Goal: Task Accomplishment & Management: Complete application form

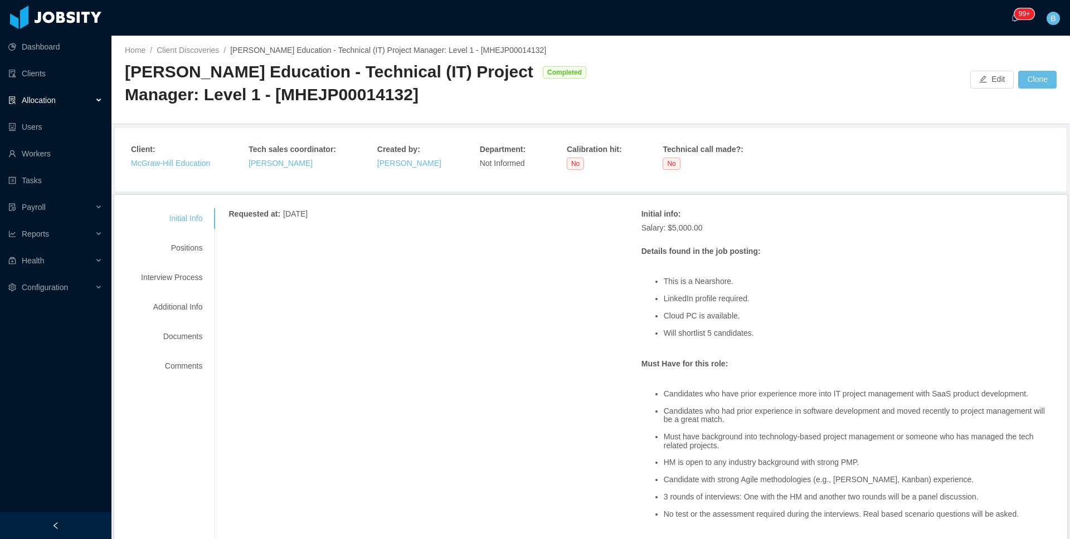
click at [426, 96] on div "[PERSON_NAME] Education - Technical (IT) Project Manager: Level 1 - [MHEJP00014…" at bounding box center [331, 83] width 412 height 45
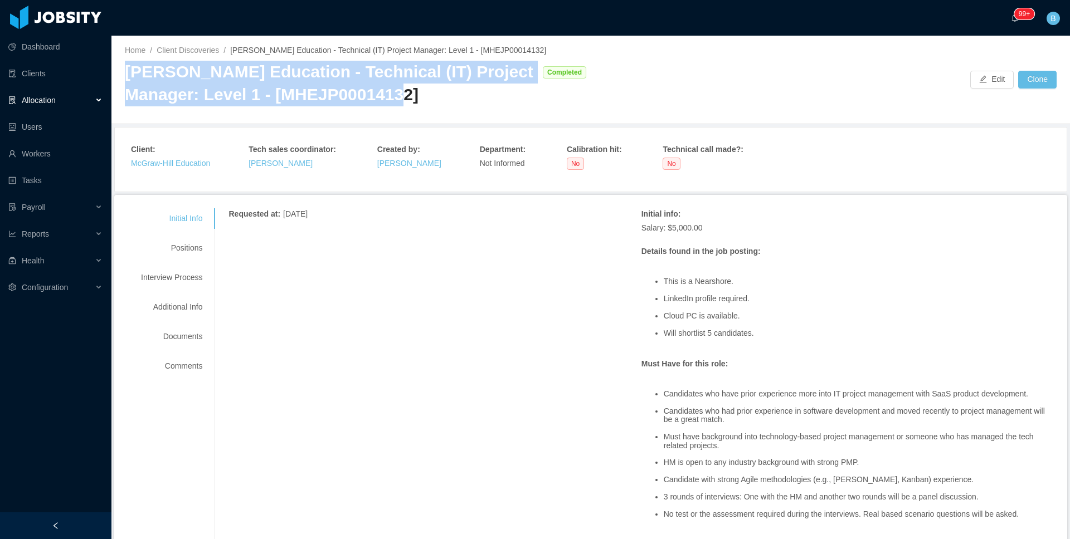
drag, startPoint x: 429, startPoint y: 98, endPoint x: 130, endPoint y: 68, distance: 300.8
click at [130, 68] on div "[PERSON_NAME] Education - Technical (IT) Project Manager: Level 1 - [MHEJP00014…" at bounding box center [331, 83] width 412 height 45
copy div "[PERSON_NAME] Education - Technical (IT) Project Manager: Level 1 - [MHEJP00014…"
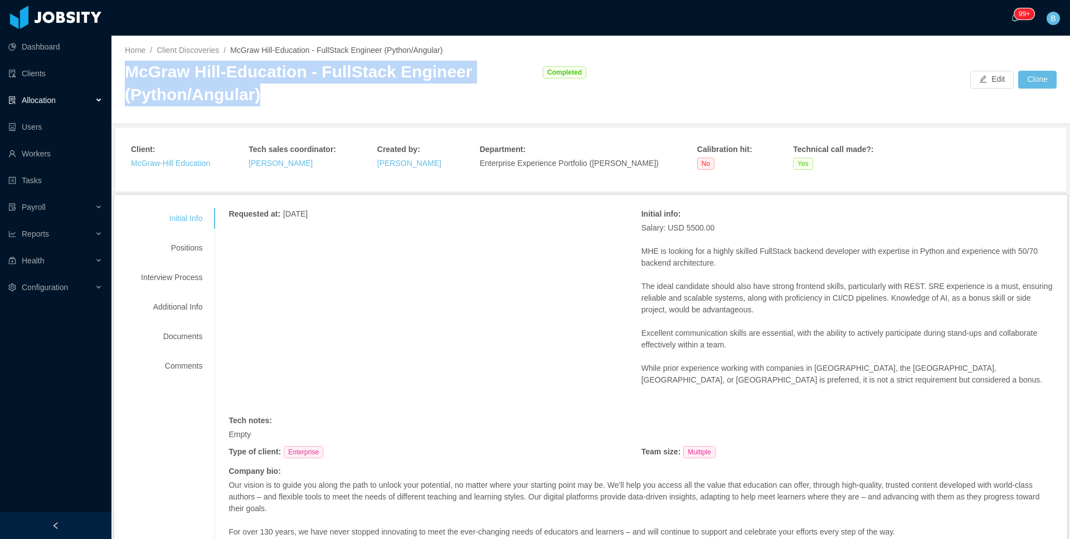
drag, startPoint x: 202, startPoint y: 93, endPoint x: 130, endPoint y: 75, distance: 74.6
click at [130, 75] on div "McGraw Hill-Education - FullStack Engineer (Python/Angular)" at bounding box center [331, 83] width 412 height 45
copy div "McGraw Hill-Education - FullStack Engineer (Python/Angular)"
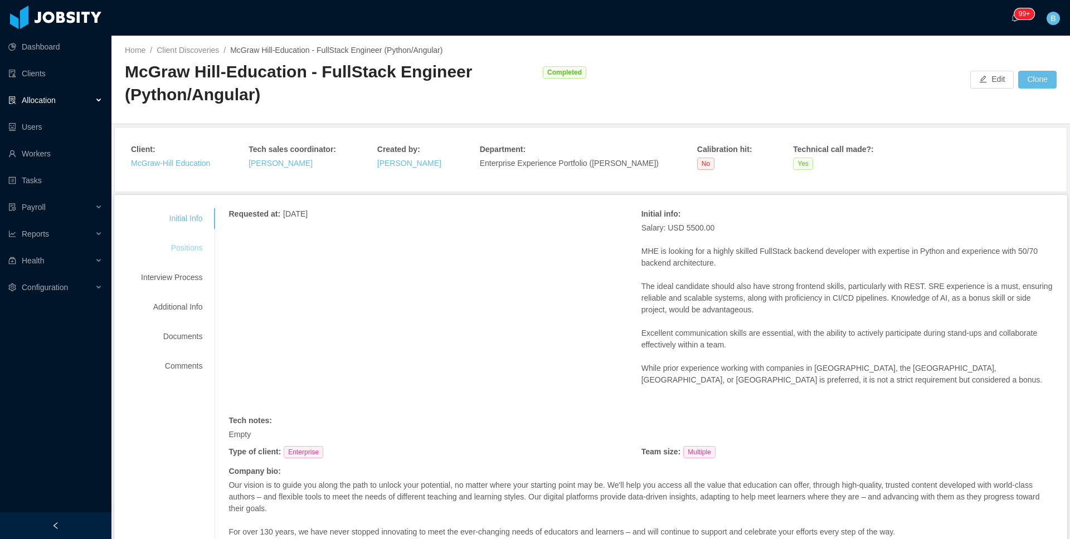
click at [182, 250] on div "Positions" at bounding box center [172, 248] width 88 height 21
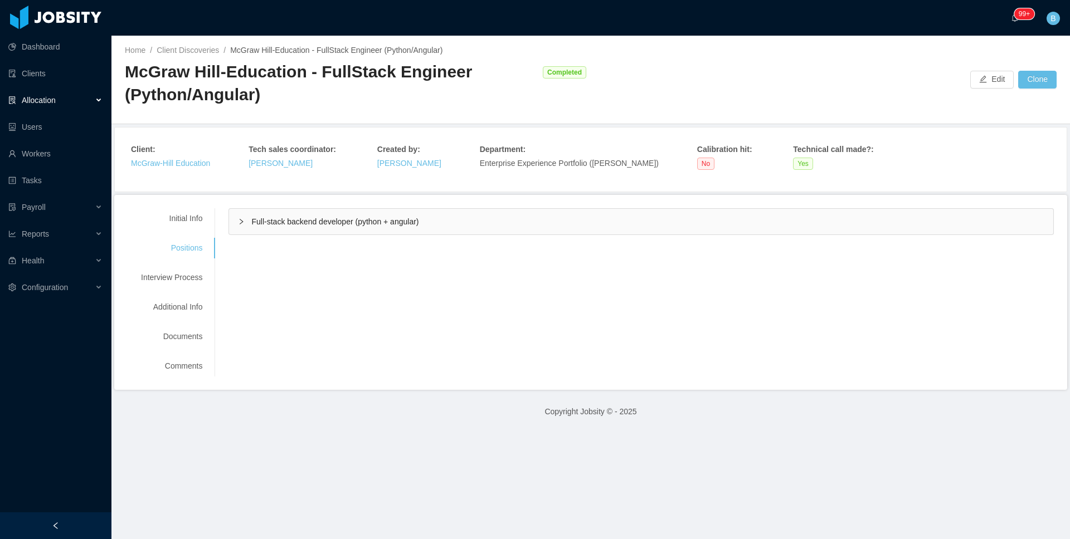
click at [328, 213] on div "Full-stack backend developer (python + angular)" at bounding box center [641, 222] width 824 height 26
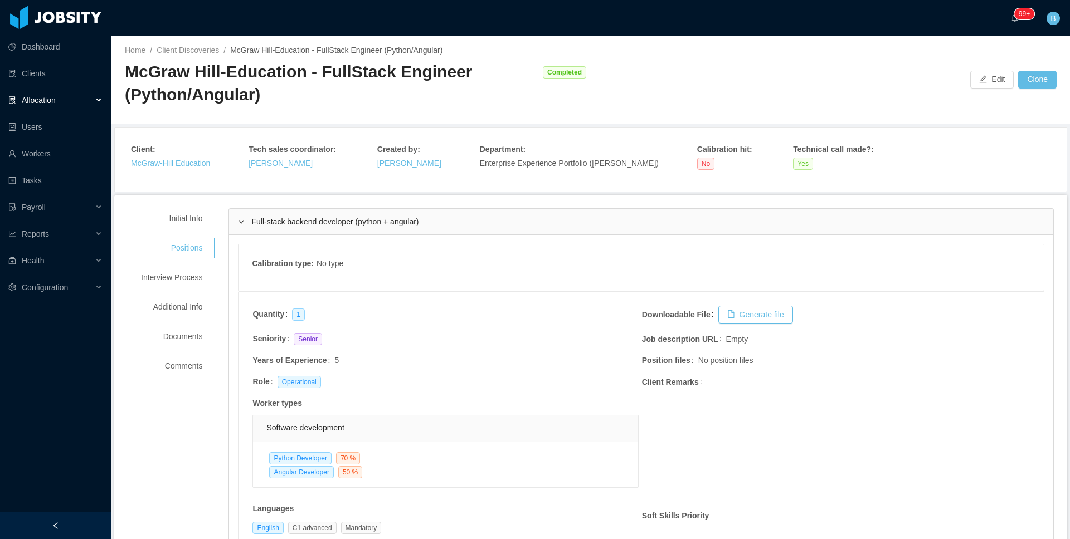
click at [35, 101] on span "Allocation" at bounding box center [39, 100] width 34 height 9
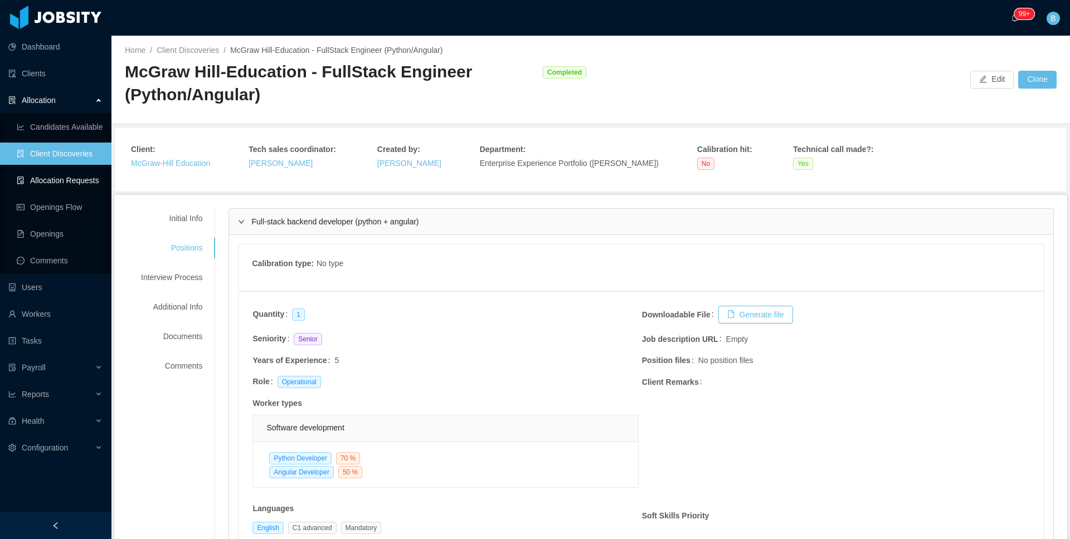
click at [38, 179] on link "Allocation Requests" at bounding box center [60, 180] width 86 height 22
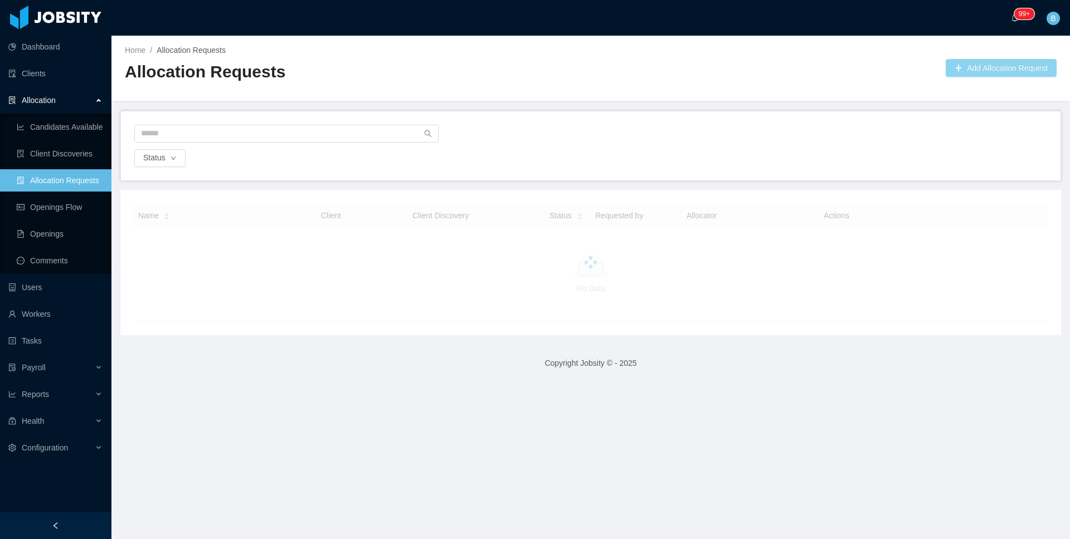
click at [962, 72] on button "Add Allocation Request" at bounding box center [1001, 68] width 111 height 18
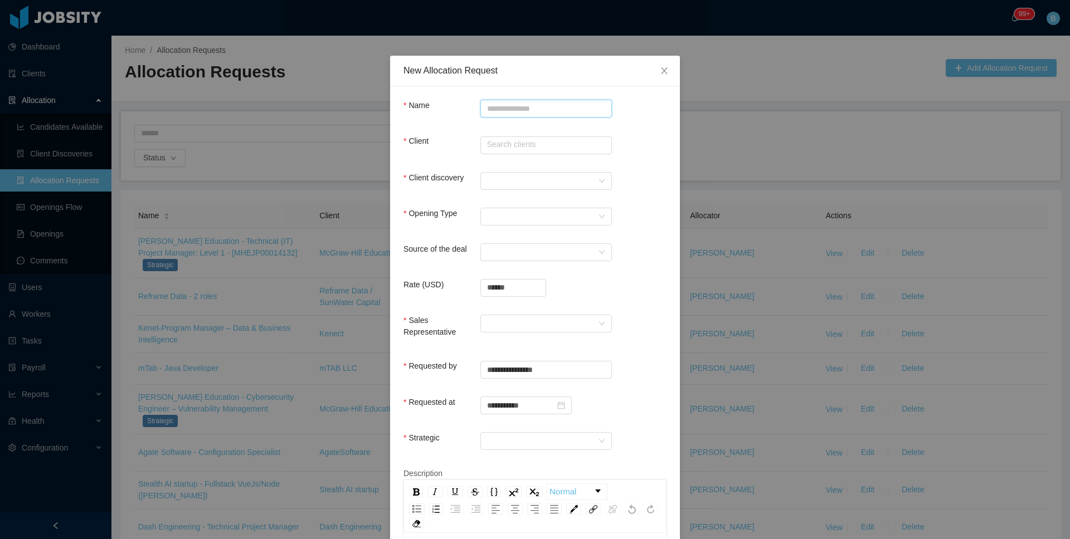
click at [545, 110] on input "Name" at bounding box center [546, 109] width 132 height 18
paste input "**********"
type input "**********"
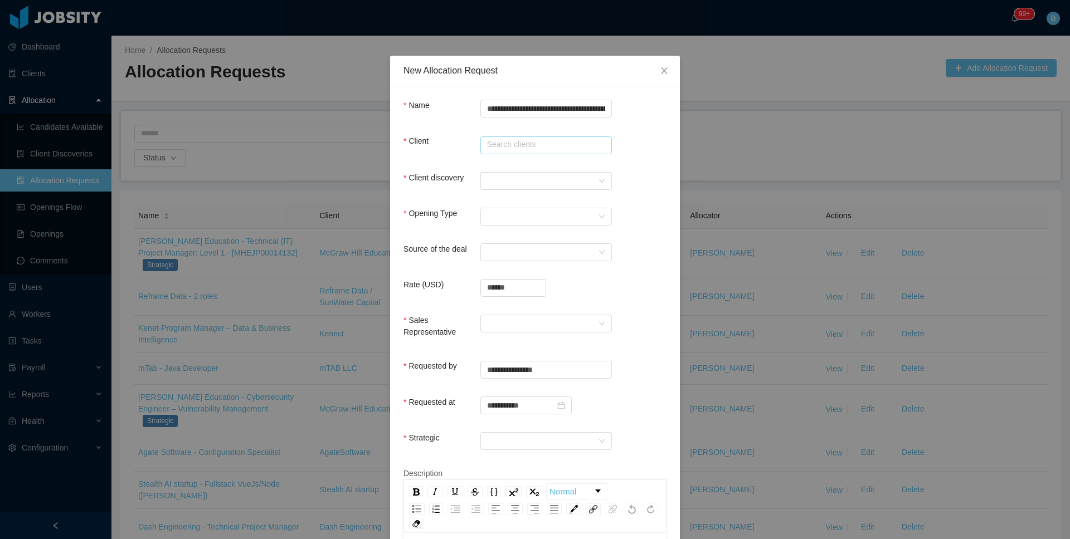
click at [534, 143] on input "text" at bounding box center [546, 146] width 132 height 18
click at [521, 166] on li "McGraw-Hill Education" at bounding box center [542, 167] width 132 height 18
type input "**********"
click at [510, 176] on div at bounding box center [542, 181] width 111 height 17
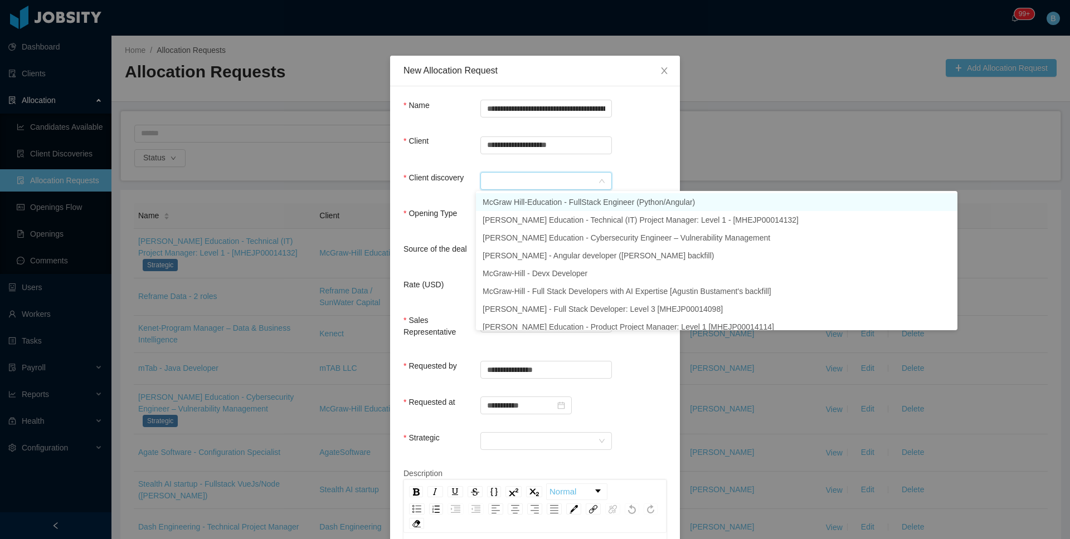
click at [526, 201] on li "McGraw Hill-Education - FullStack Engineer (Python/Angular)" at bounding box center [717, 202] width 482 height 18
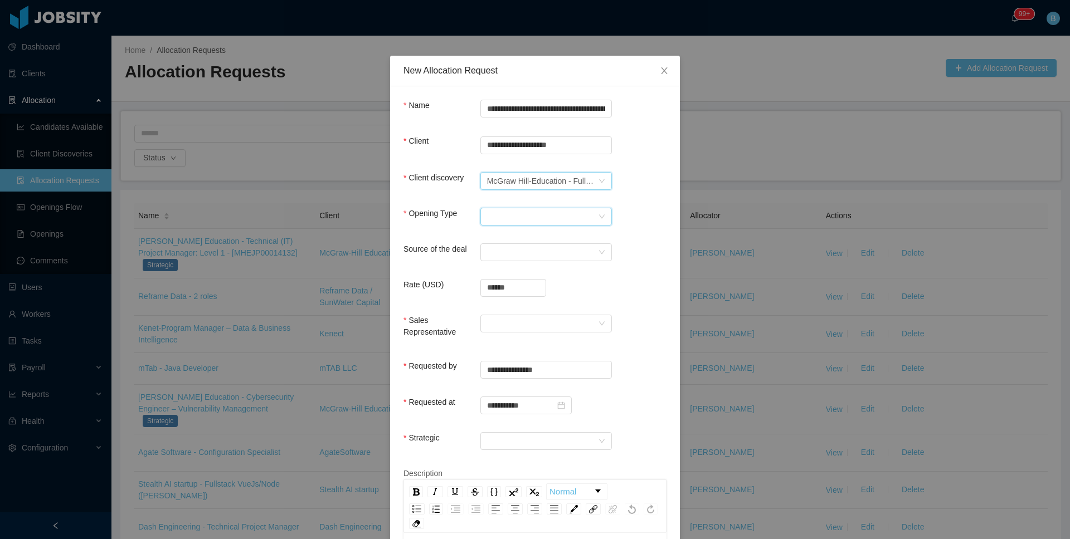
click at [519, 209] on div "Select Opening Type" at bounding box center [542, 216] width 111 height 17
click at [502, 259] on li "Upsale" at bounding box center [542, 256] width 132 height 18
click at [519, 256] on div "Select a Source" at bounding box center [542, 252] width 111 height 17
click at [510, 270] on li "CSM" at bounding box center [542, 274] width 132 height 18
click at [511, 286] on input "******" at bounding box center [513, 288] width 65 height 17
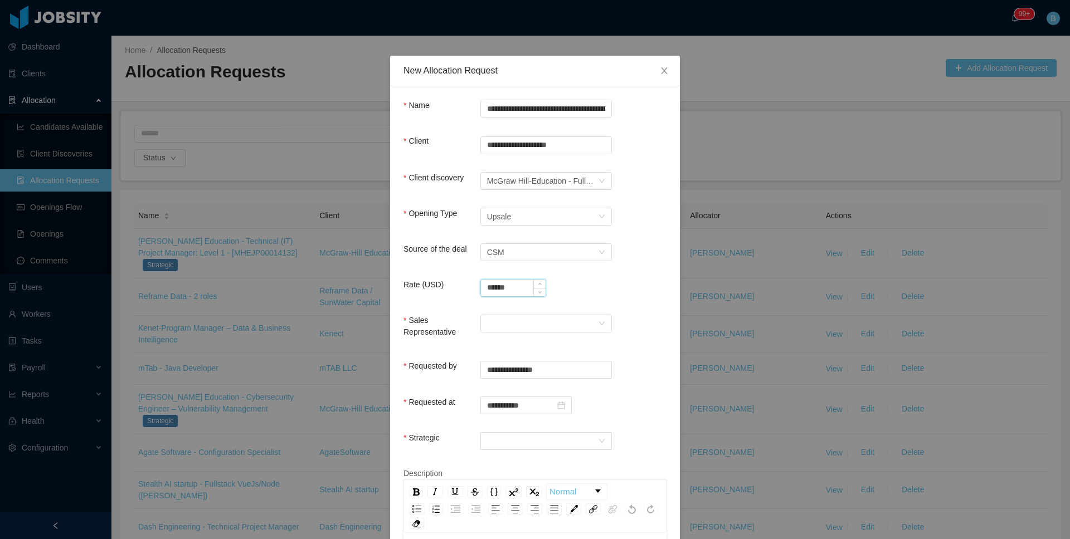
click at [511, 286] on input "******" at bounding box center [513, 288] width 65 height 17
type input "**********"
click at [559, 325] on div at bounding box center [542, 323] width 111 height 17
click at [550, 345] on li "[PERSON_NAME]" at bounding box center [542, 345] width 132 height 18
click at [568, 321] on div "[PERSON_NAME]" at bounding box center [542, 323] width 111 height 17
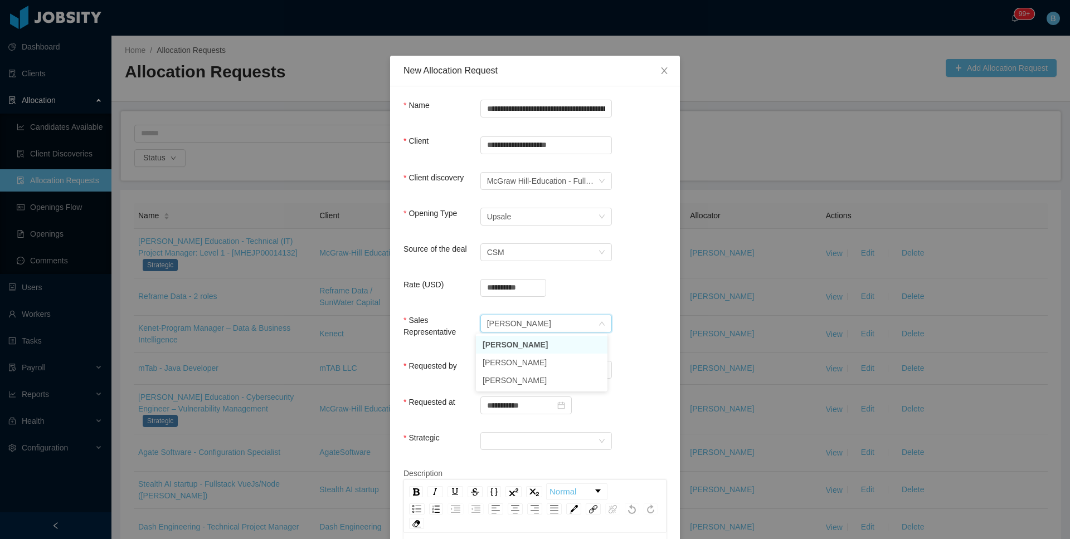
click at [552, 344] on li "[PERSON_NAME]" at bounding box center [542, 345] width 132 height 18
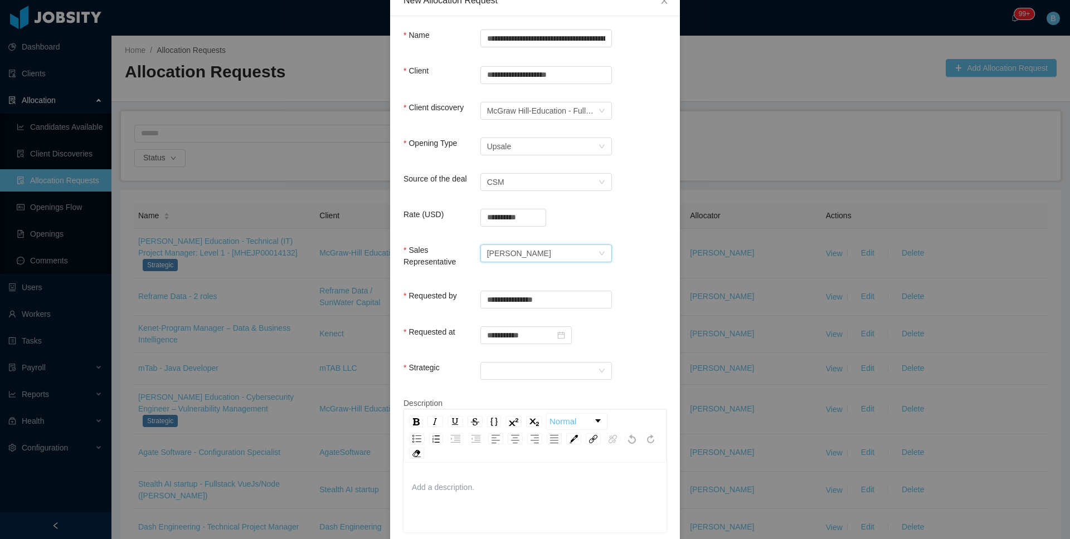
scroll to position [72, 0]
click at [546, 364] on div at bounding box center [542, 369] width 111 height 17
click at [513, 393] on li "Yes" at bounding box center [542, 390] width 132 height 18
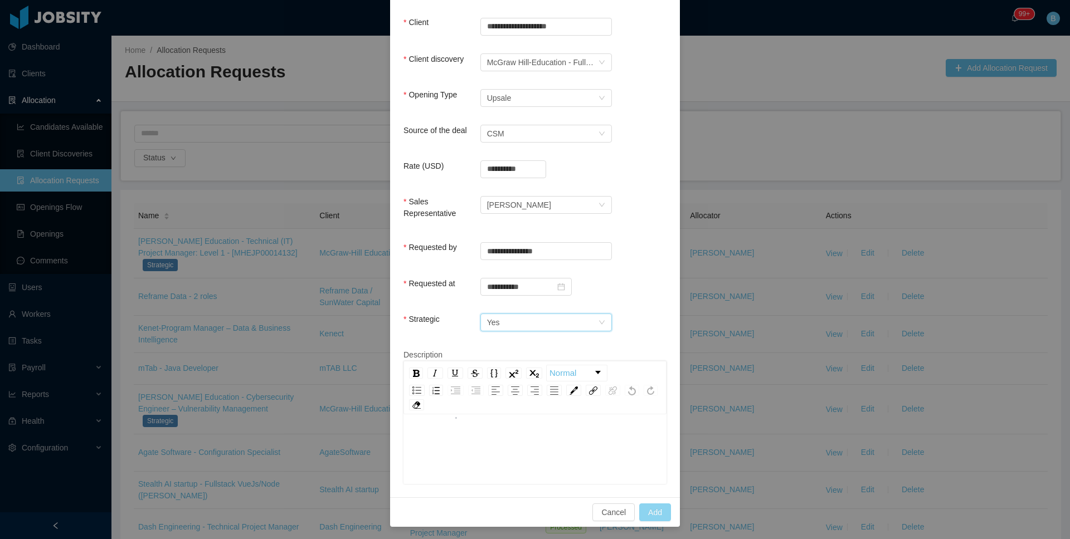
click at [651, 508] on button "Add" at bounding box center [655, 513] width 32 height 18
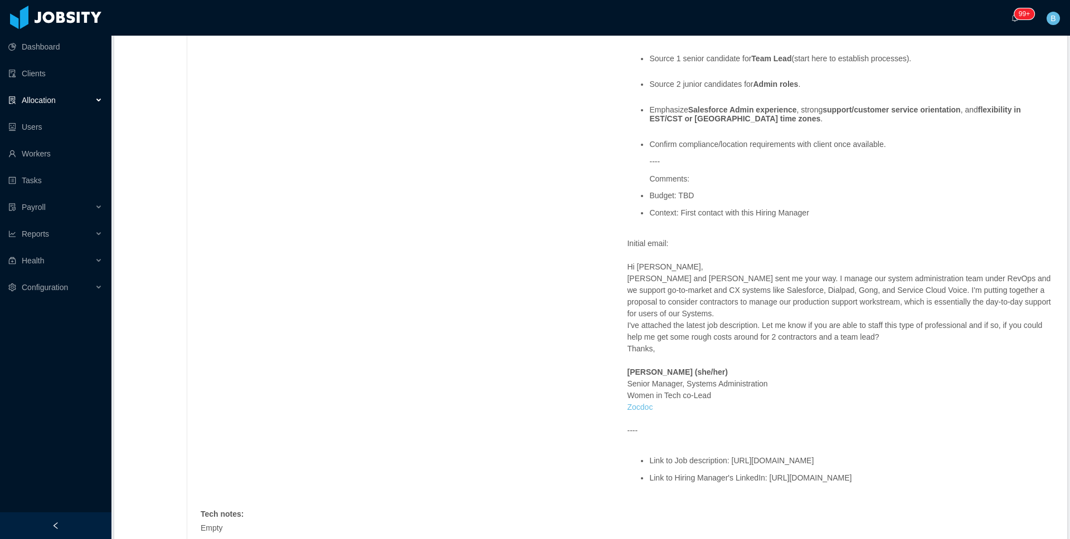
scroll to position [835, 0]
click at [45, 69] on link "Clients" at bounding box center [55, 73] width 94 height 22
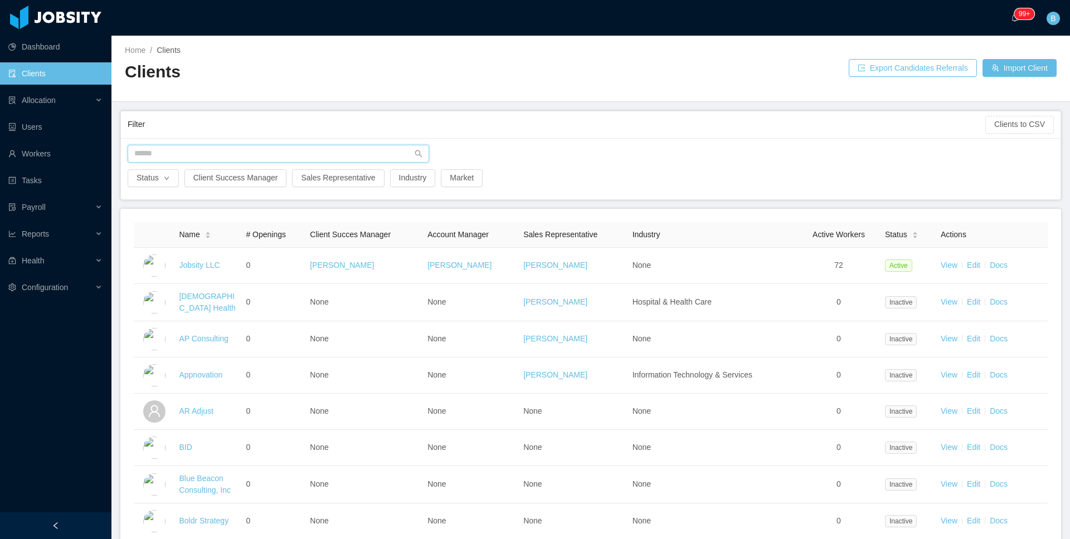
click at [227, 154] on input "text" at bounding box center [279, 154] width 302 height 18
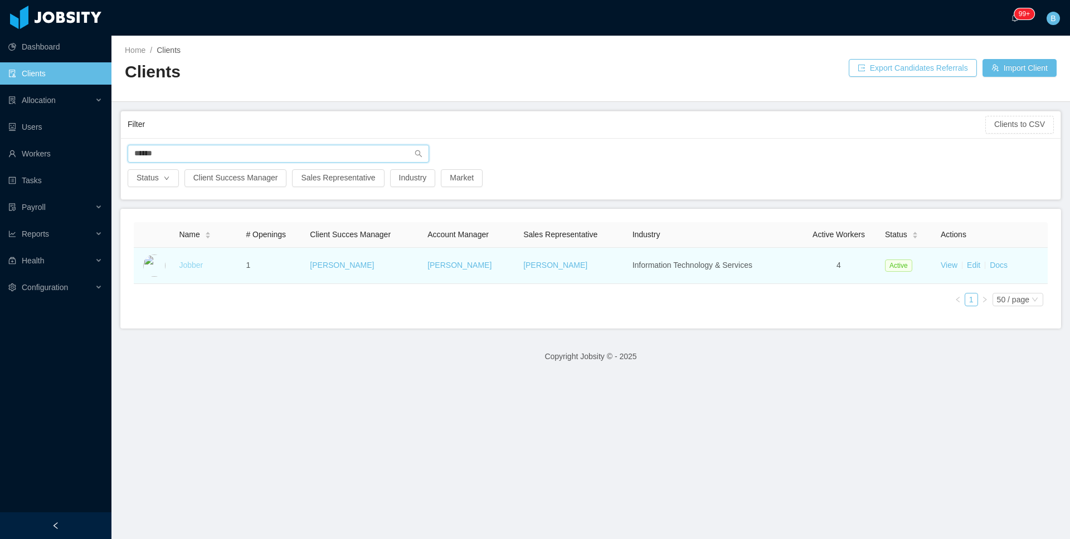
type input "******"
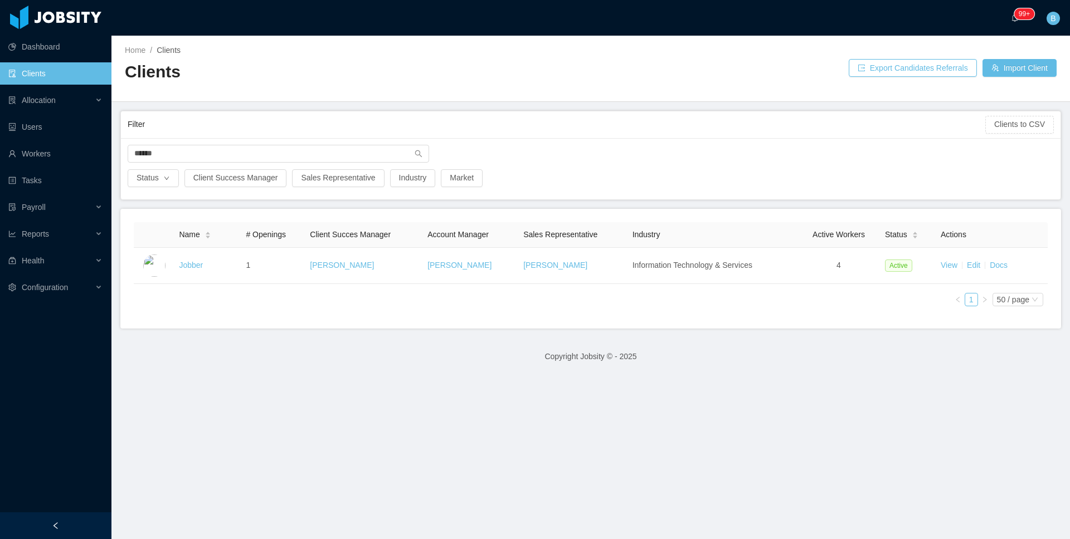
click at [195, 262] on link "Jobber" at bounding box center [191, 265] width 24 height 9
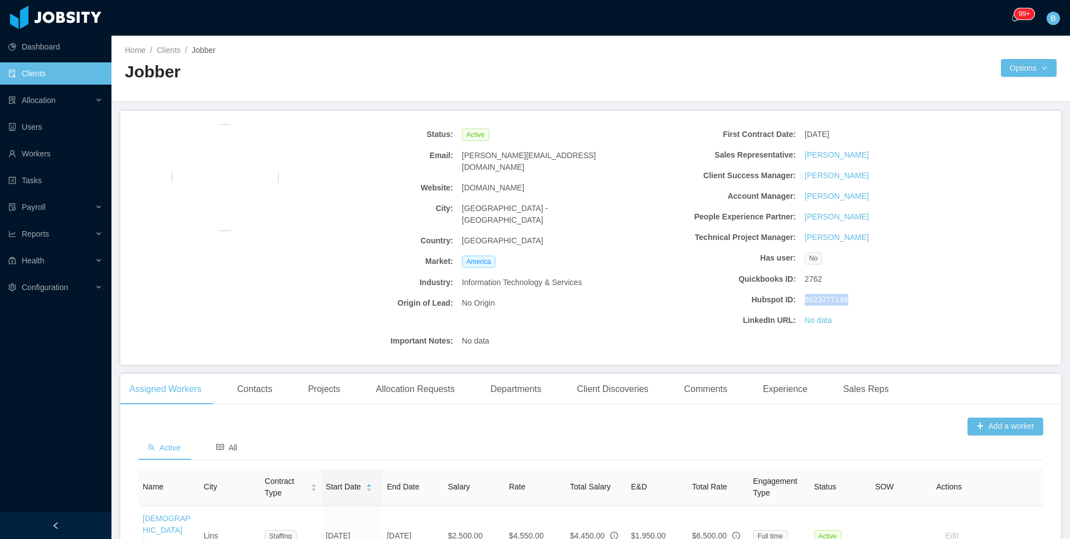
drag, startPoint x: 796, startPoint y: 300, endPoint x: 861, endPoint y: 298, distance: 65.2
click at [861, 298] on div "6623777148" at bounding box center [886, 300] width 172 height 21
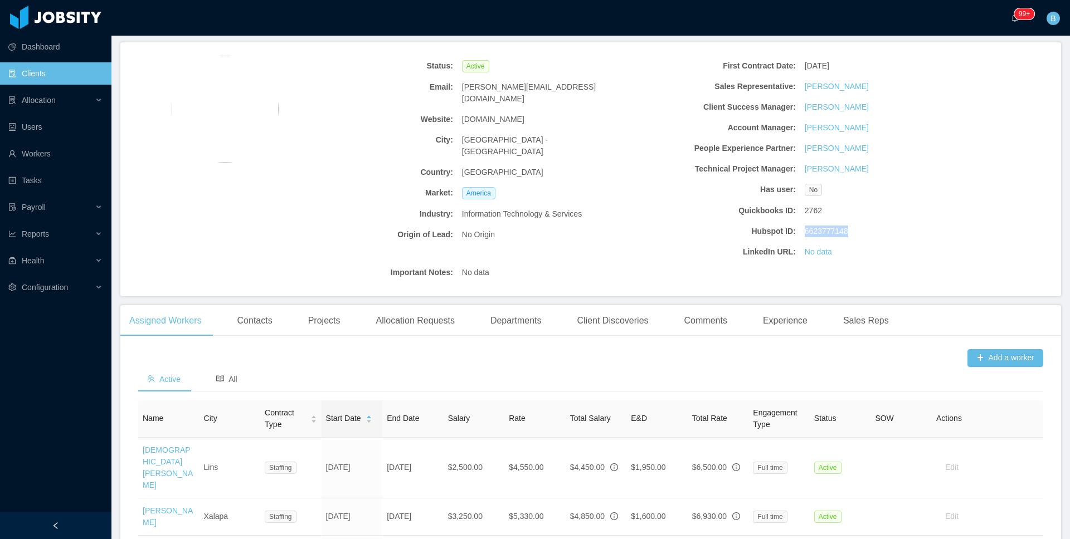
scroll to position [71, 0]
click at [854, 219] on div "6623777148" at bounding box center [886, 229] width 172 height 21
drag, startPoint x: 858, startPoint y: 230, endPoint x: 801, endPoint y: 234, distance: 57.5
click at [801, 234] on div "6623777148" at bounding box center [886, 229] width 172 height 21
